Goal: Transaction & Acquisition: Purchase product/service

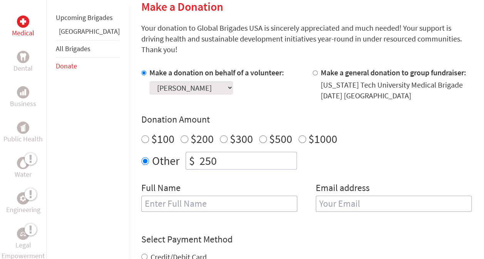
scroll to position [198, 0]
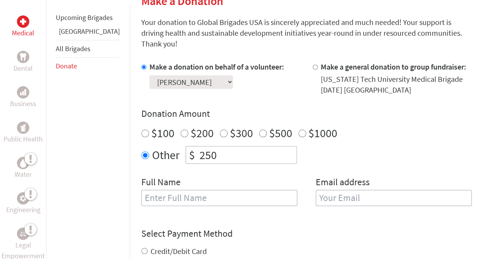
click at [239, 190] on input "text" at bounding box center [219, 198] width 156 height 16
click at [210, 192] on input "text" at bounding box center [219, 198] width 156 height 16
click at [358, 190] on input "email" at bounding box center [393, 198] width 156 height 16
click at [234, 190] on input "Naiya" at bounding box center [219, 198] width 156 height 16
type input "[PERSON_NAME]"
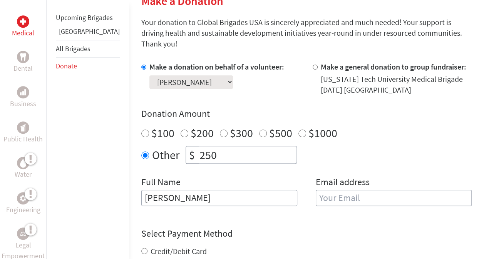
click at [354, 190] on input "email" at bounding box center [393, 198] width 156 height 16
type input "[EMAIL_ADDRESS][DOMAIN_NAME]"
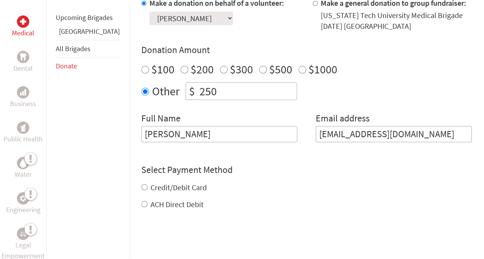
scroll to position [271, 0]
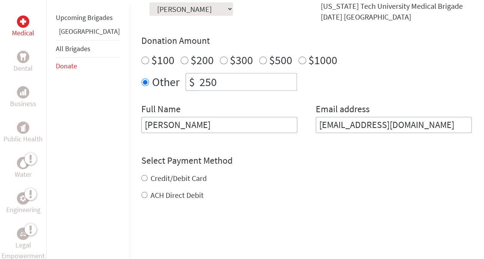
click at [168, 173] on div "Credit/Debit Card ACH Direct Debit" at bounding box center [306, 187] width 330 height 28
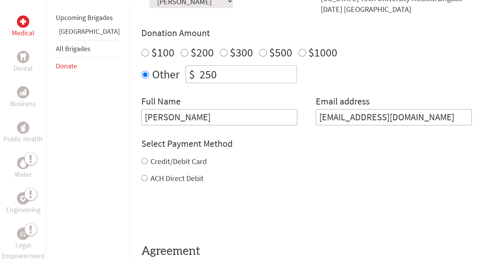
scroll to position [289, 0]
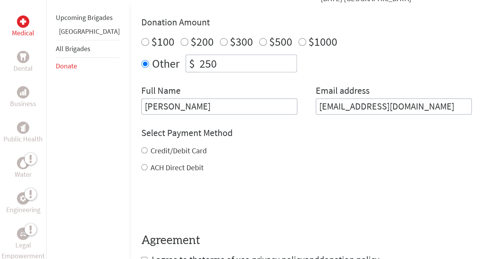
click at [150, 146] on label "Credit/Debit Card" at bounding box center [178, 151] width 56 height 10
click at [141, 147] on input "Credit/Debit Card" at bounding box center [144, 150] width 6 height 6
radio input "true"
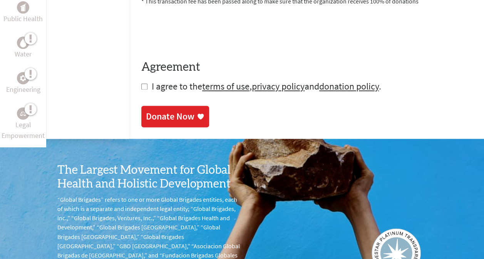
scroll to position [490, 0]
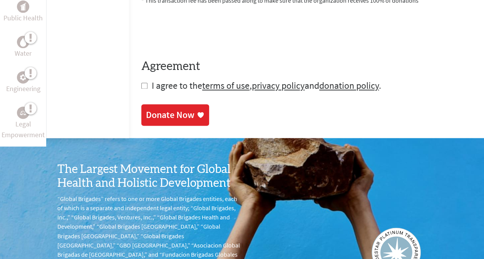
click at [141, 83] on input "checkbox" at bounding box center [144, 86] width 6 height 6
checkbox input "true"
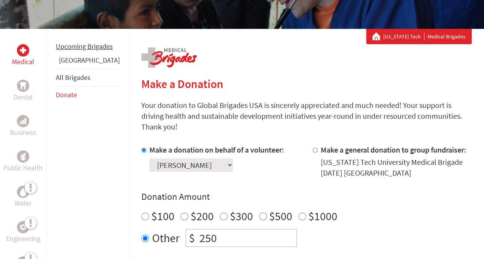
scroll to position [0, 0]
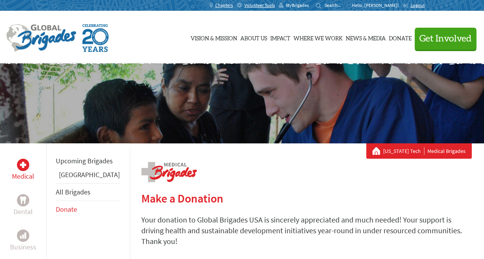
click at [308, 2] on span "MyBrigades" at bounding box center [297, 5] width 23 height 6
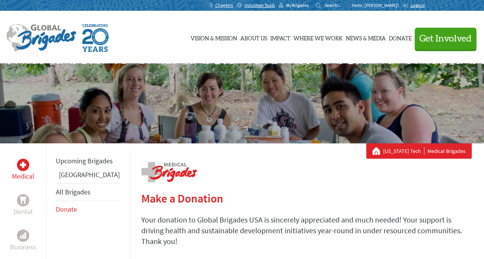
click at [308, 6] on span "MyBrigades" at bounding box center [297, 5] width 23 height 6
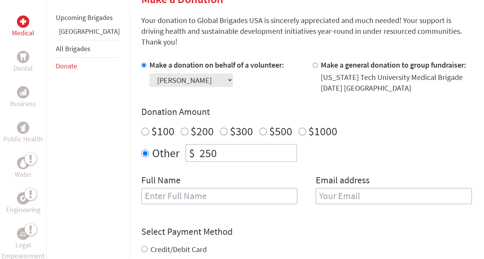
scroll to position [225, 0]
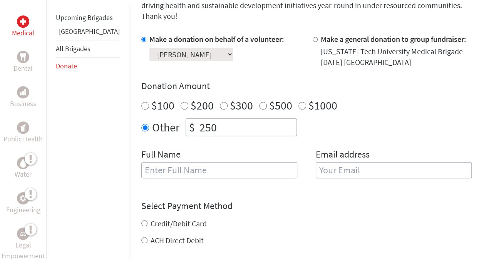
click at [237, 162] on input "text" at bounding box center [219, 170] width 156 height 16
type input "[PERSON_NAME]"
click at [340, 162] on input "email" at bounding box center [393, 170] width 156 height 16
type input "naiyaannor@gmail.com"
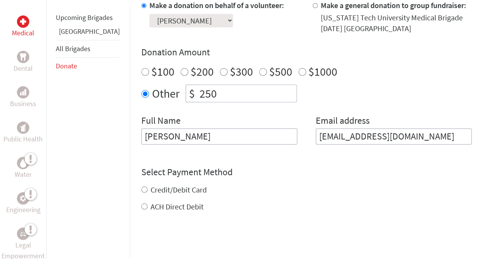
scroll to position [287, 0]
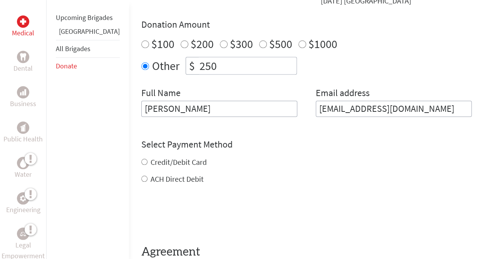
click at [171, 157] on div "Credit/Debit Card ACH Direct Debit" at bounding box center [306, 171] width 330 height 28
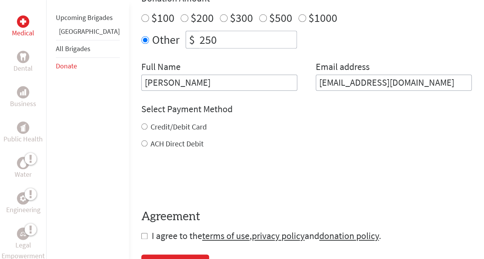
scroll to position [318, 0]
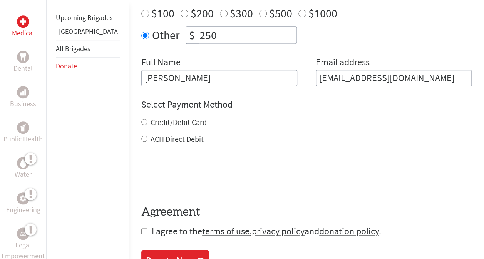
click at [141, 119] on input "Credit/Debit Card" at bounding box center [144, 122] width 6 height 6
radio input "true"
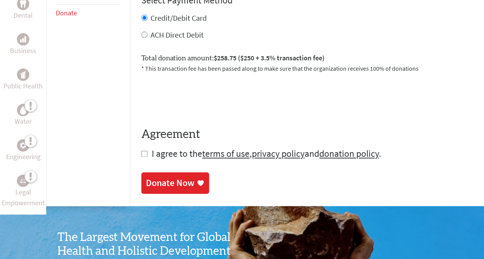
scroll to position [424, 0]
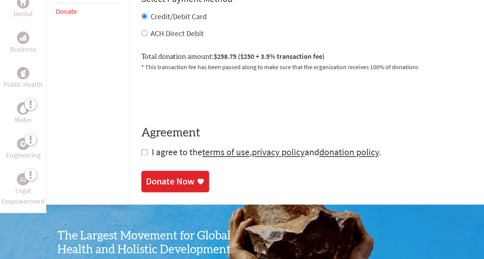
click at [141, 149] on input "checkbox" at bounding box center [144, 152] width 6 height 6
checkbox input "true"
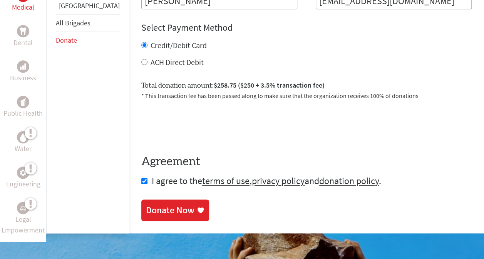
scroll to position [397, 0]
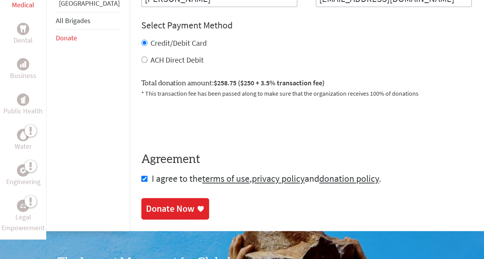
click at [162, 203] on div "Donate Now" at bounding box center [170, 209] width 48 height 12
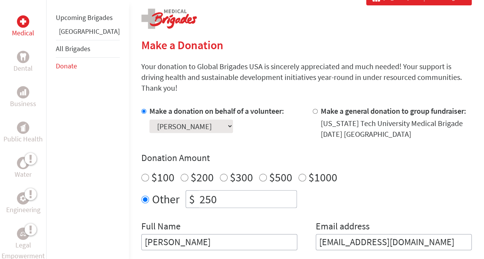
scroll to position [198, 0]
